Goal: Book appointment/travel/reservation

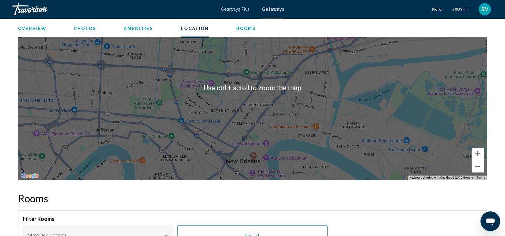
scroll to position [689, 0]
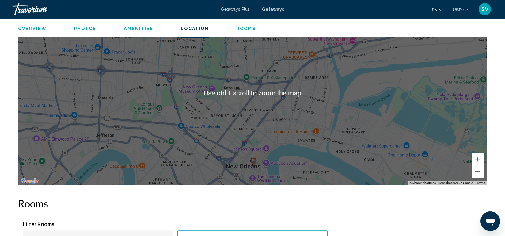
click at [232, 133] on div "To activate drag with keyboard, press Alt + Enter. Once in keyboard drag state,…" at bounding box center [252, 93] width 469 height 184
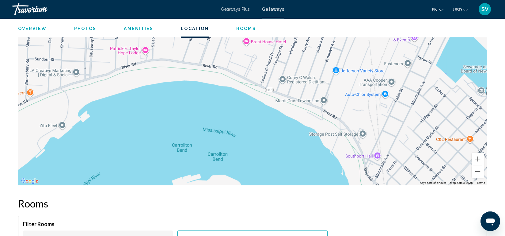
click at [211, 144] on div "Main content" at bounding box center [252, 93] width 469 height 184
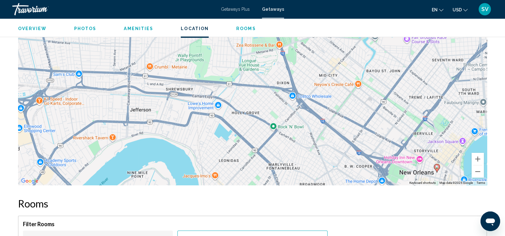
click at [116, 153] on div "To activate drag with keyboard, press Alt + Enter. Once in keyboard drag state,…" at bounding box center [252, 93] width 469 height 184
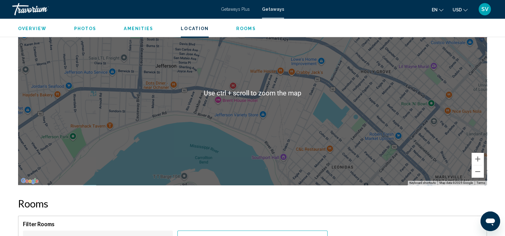
click at [116, 153] on div "Main content" at bounding box center [252, 93] width 469 height 184
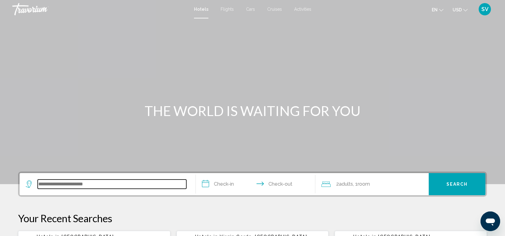
click at [84, 181] on input "Search widget" at bounding box center [112, 183] width 149 height 9
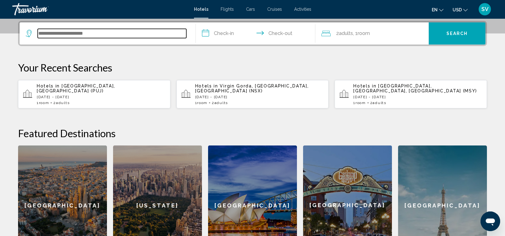
scroll to position [151, 0]
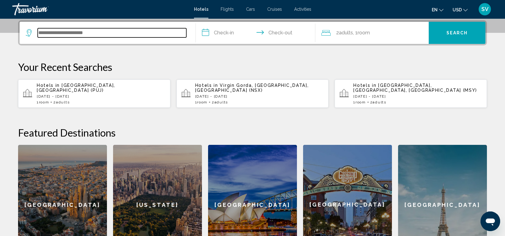
click at [107, 36] on input "Search widget" at bounding box center [112, 32] width 149 height 9
type input "*"
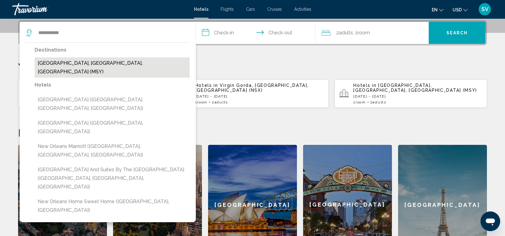
click at [125, 63] on button "[GEOGRAPHIC_DATA], [GEOGRAPHIC_DATA], [GEOGRAPHIC_DATA] (MSY)" at bounding box center [112, 67] width 155 height 20
type input "**********"
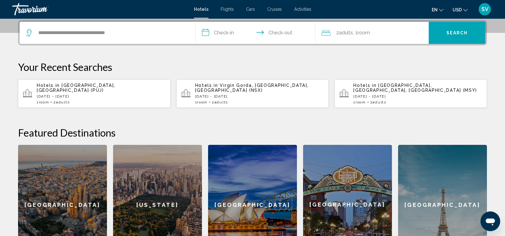
click at [232, 31] on input "**********" at bounding box center [257, 34] width 122 height 24
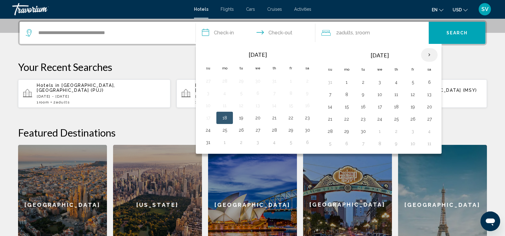
click at [428, 55] on th "Next month" at bounding box center [429, 54] width 17 height 13
click at [396, 80] on button "2" at bounding box center [396, 82] width 10 height 9
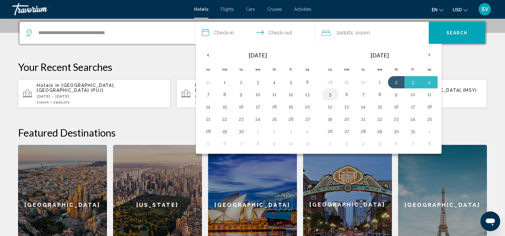
click at [326, 95] on button "5" at bounding box center [330, 94] width 10 height 9
type input "**********"
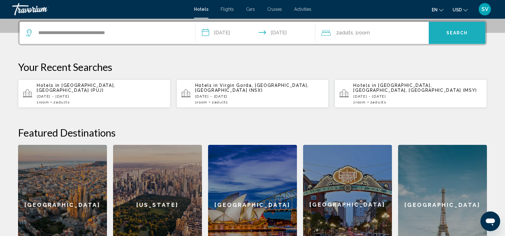
click at [457, 26] on button "Search" at bounding box center [457, 33] width 57 height 22
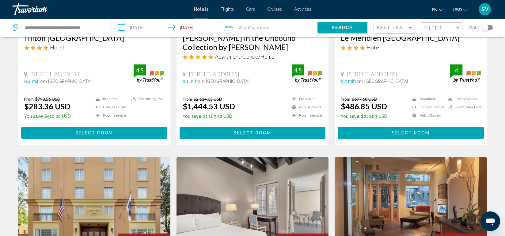
scroll to position [126, 0]
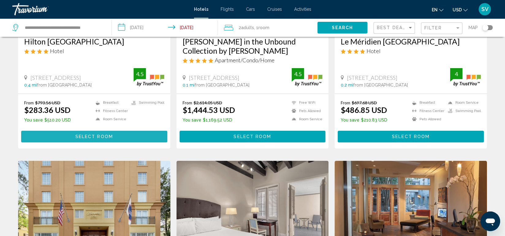
click at [99, 134] on span "Select Room" at bounding box center [94, 136] width 38 height 5
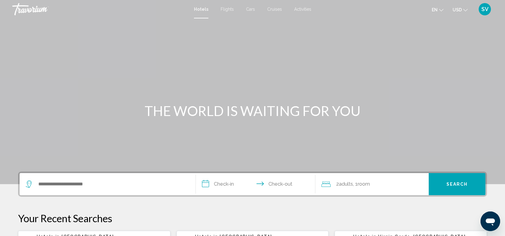
click at [320, 143] on div "Main content" at bounding box center [252, 92] width 505 height 184
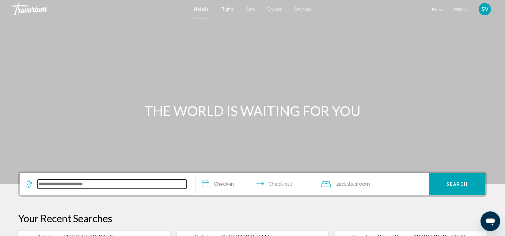
click at [76, 184] on input "Search widget" at bounding box center [112, 183] width 149 height 9
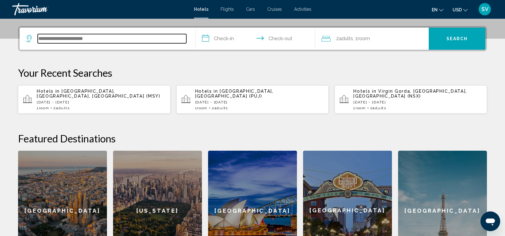
scroll to position [151, 0]
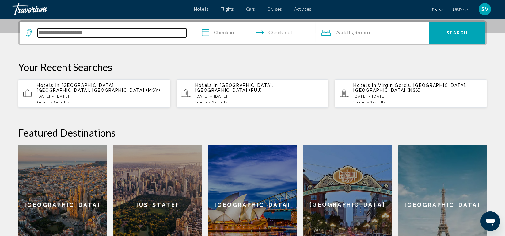
click at [121, 32] on input "Search widget" at bounding box center [112, 32] width 149 height 9
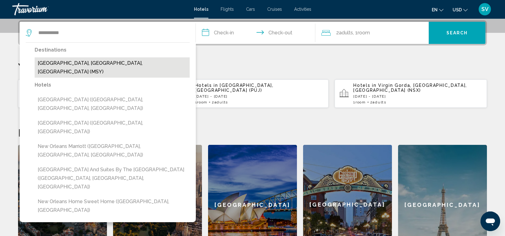
click at [78, 63] on button "[GEOGRAPHIC_DATA], [GEOGRAPHIC_DATA], [GEOGRAPHIC_DATA] (MSY)" at bounding box center [112, 67] width 155 height 20
type input "**********"
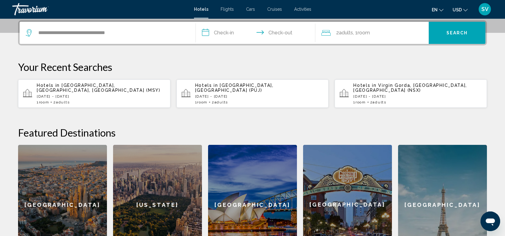
click at [243, 33] on input "**********" at bounding box center [257, 34] width 122 height 24
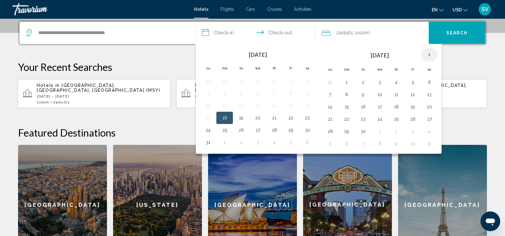
click at [428, 55] on th "Next month" at bounding box center [429, 54] width 17 height 13
click at [392, 81] on button "2" at bounding box center [396, 82] width 10 height 9
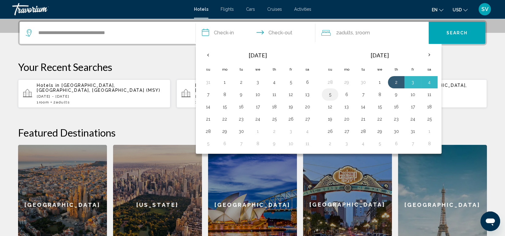
click at [330, 93] on button "5" at bounding box center [330, 94] width 10 height 9
type input "**********"
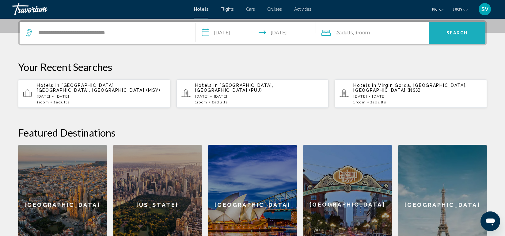
click at [446, 38] on button "Search" at bounding box center [457, 33] width 57 height 22
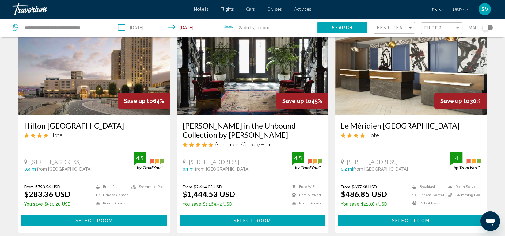
scroll to position [42, 0]
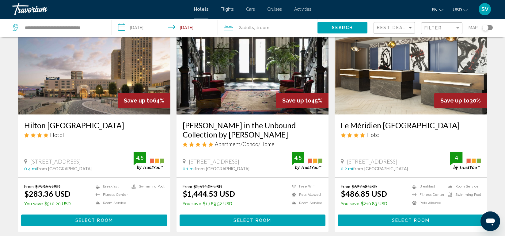
click at [87, 218] on span "Select Room" at bounding box center [94, 220] width 38 height 5
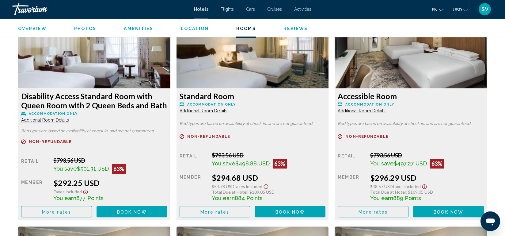
scroll to position [1297, 0]
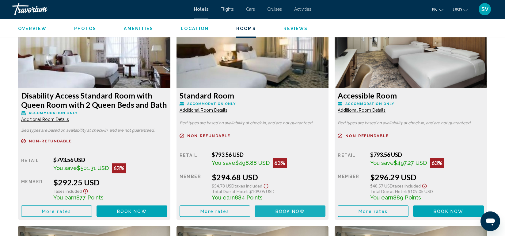
click at [290, 206] on button "Book now No longer available" at bounding box center [290, 210] width 71 height 11
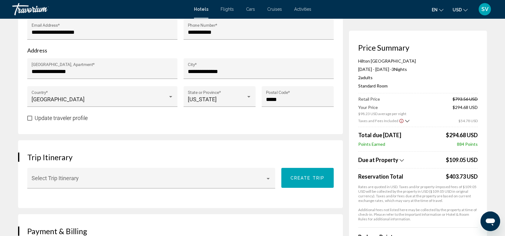
scroll to position [246, 0]
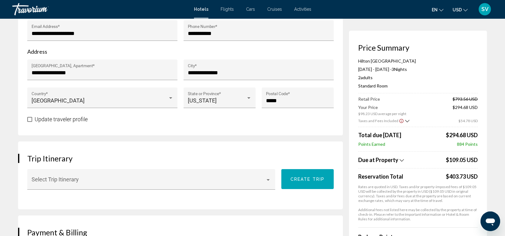
click at [398, 159] on div "Due at Property" at bounding box center [401, 159] width 86 height 7
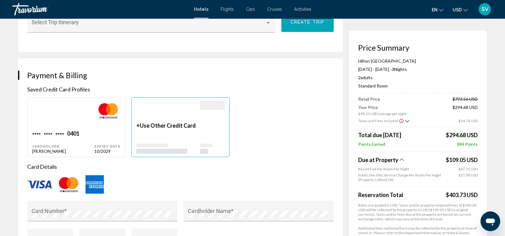
scroll to position [402, 0]
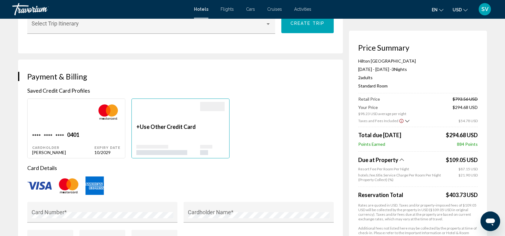
click at [375, 188] on app-property-taxes-new "Due at Property $109.05 USD Resort Fee Per Room Per Night $87.15 USD hotels.fee…" at bounding box center [418, 195] width 120 height 88
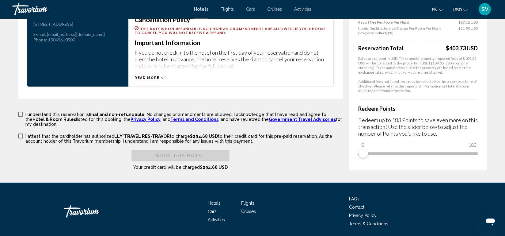
scroll to position [862, 0]
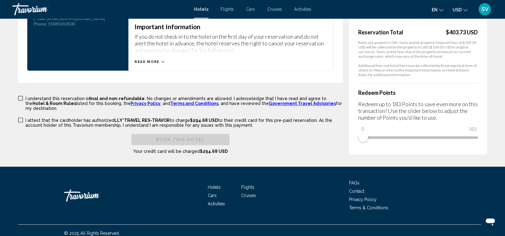
click at [480, 129] on div "Price Summary [GEOGRAPHIC_DATA] [DATE] - [DATE] - 3 Night Nights 2 Adult Adults…" at bounding box center [418, 11] width 138 height 286
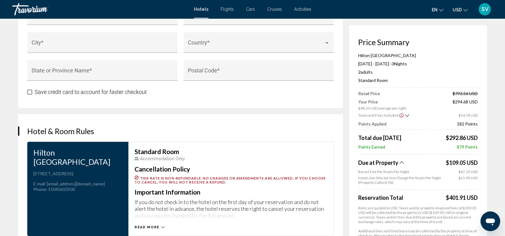
scroll to position [695, 0]
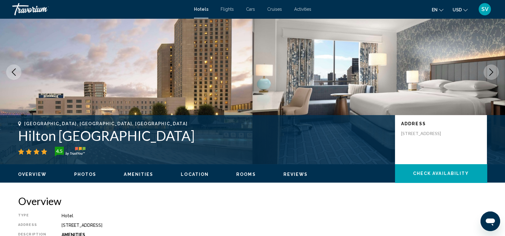
scroll to position [42, 0]
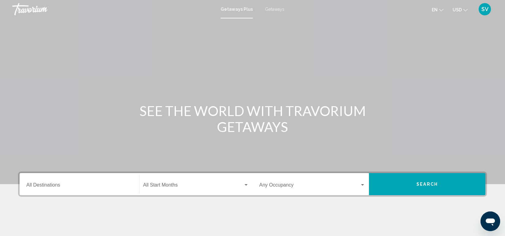
click at [35, 124] on div "SEE THE WORLD WITH TRAVORIUM GETAWAYS" at bounding box center [252, 119] width 493 height 32
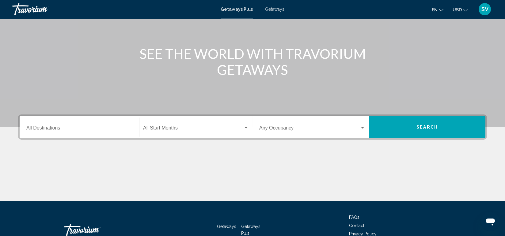
scroll to position [58, 0]
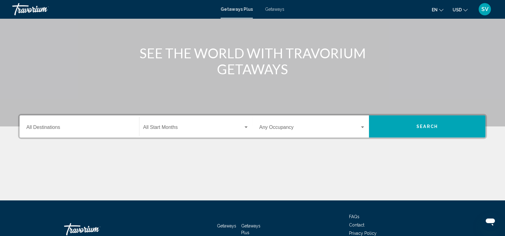
click at [48, 123] on div "Destination All Destinations" at bounding box center [79, 126] width 106 height 19
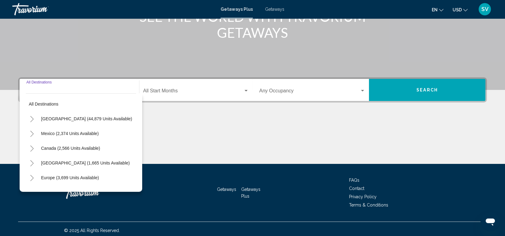
scroll to position [97, 0]
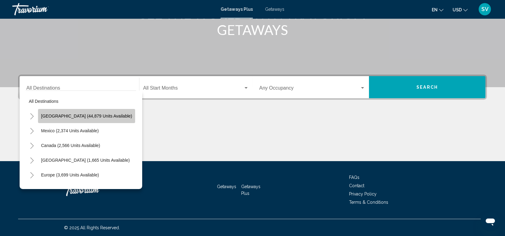
click at [93, 115] on span "United States (44,879 units available)" at bounding box center [86, 115] width 91 height 5
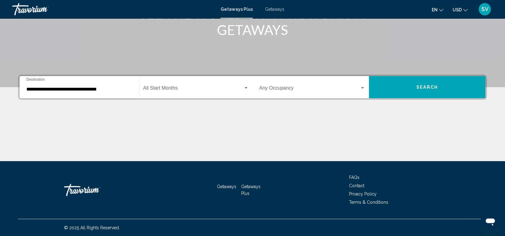
click at [78, 86] on div "**********" at bounding box center [79, 87] width 106 height 19
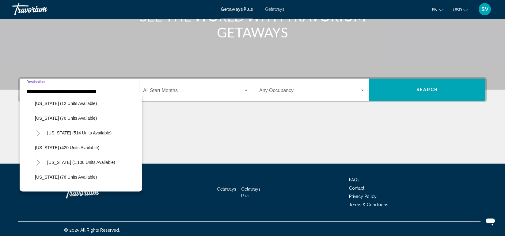
scroll to position [203, 0]
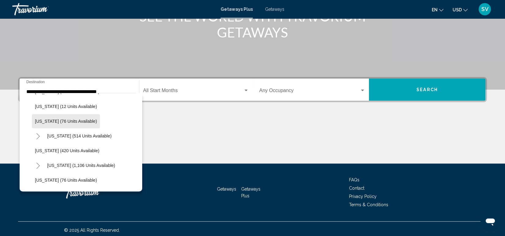
click at [90, 119] on span "Louisiana (76 units available)" at bounding box center [66, 121] width 62 height 5
type input "**********"
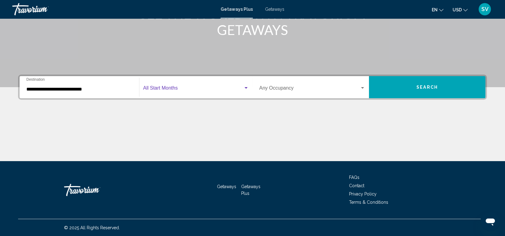
click at [200, 91] on span "Search widget" at bounding box center [193, 89] width 100 height 6
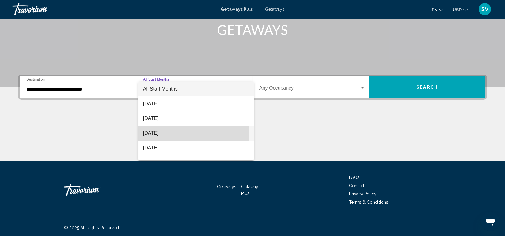
click at [165, 132] on span "October 2025" at bounding box center [196, 133] width 106 height 15
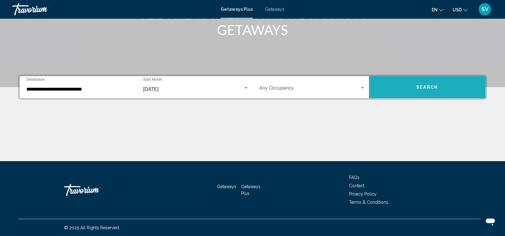
click at [409, 85] on button "Search" at bounding box center [427, 87] width 116 height 22
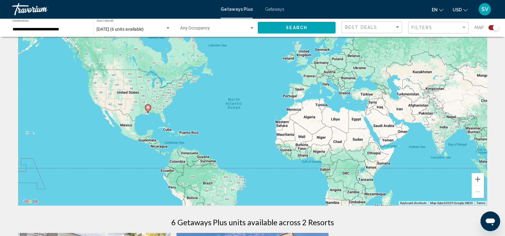
scroll to position [11, 0]
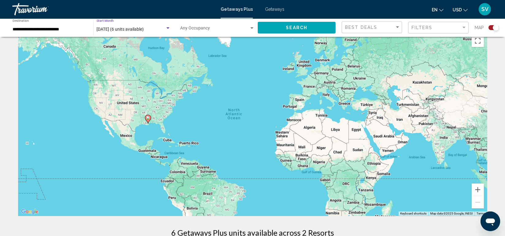
click at [169, 26] on div "Search widget" at bounding box center [168, 28] width 6 height 5
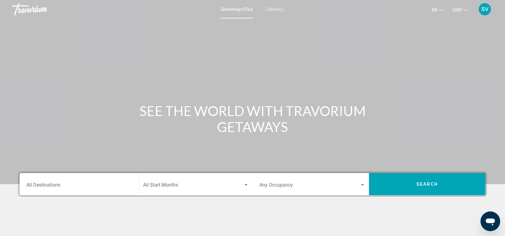
click at [130, 147] on div "Main content" at bounding box center [252, 92] width 505 height 184
